Goal: Information Seeking & Learning: Learn about a topic

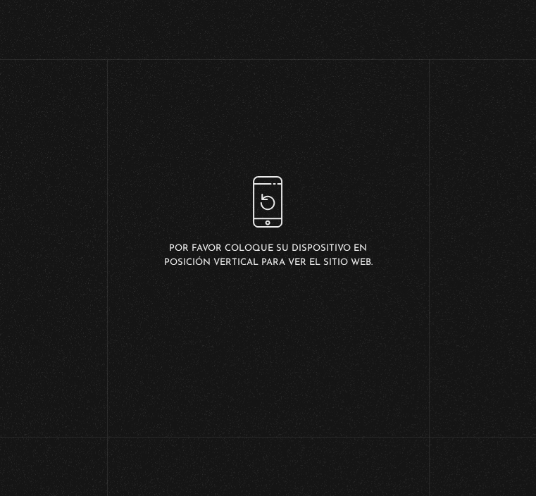
click at [63, 106] on link "Volver" at bounding box center [55, 108] width 52 height 19
click at [212, 182] on input "ovi" at bounding box center [165, 198] width 206 height 32
type input "o"
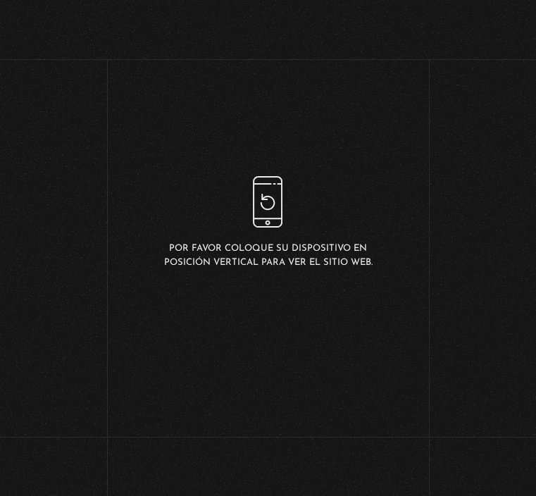
click at [176, 202] on input "Buscador" at bounding box center [165, 198] width 206 height 32
type input "OVNIS"
click at [177, 288] on figure at bounding box center [198, 303] width 123 height 123
click at [271, 325] on article "Para acceder debe obtener una suscripción paga: Obtener una suscripción ó si ya…" at bounding box center [268, 280] width 536 height 115
click at [271, 331] on link "Iniciar Sesión" at bounding box center [268, 332] width 89 height 11
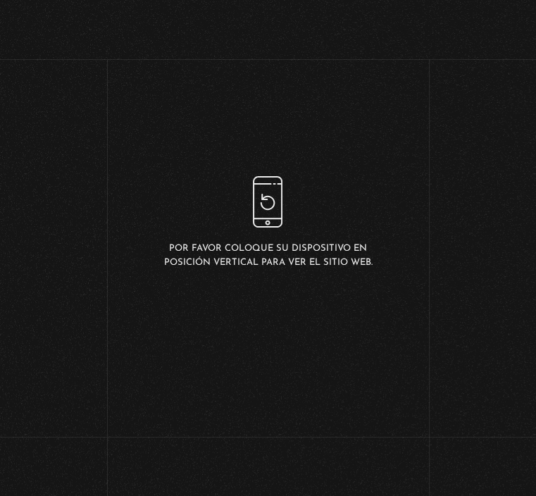
type input "anamariasalas18@gmail.com"
click at [273, 413] on input "Acceder" at bounding box center [268, 395] width 97 height 35
click at [446, 23] on link "Buscar" at bounding box center [454, 19] width 27 height 9
click at [165, 204] on input "Buscador" at bounding box center [165, 198] width 206 height 32
type input "OVNIS"
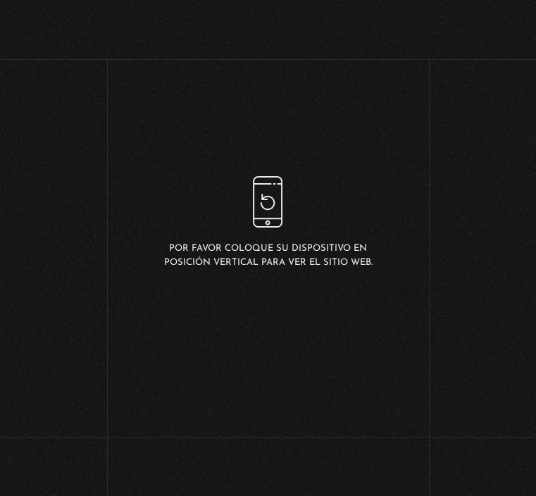
click at [219, 323] on figure at bounding box center [198, 303] width 123 height 123
